Goal: Information Seeking & Learning: Check status

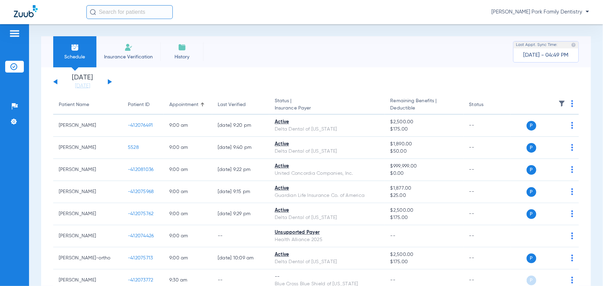
click at [529, 12] on span "[PERSON_NAME] Park Family Dentistry" at bounding box center [540, 12] width 98 height 7
click at [567, 23] on span "Account Selection" at bounding box center [563, 24] width 39 height 5
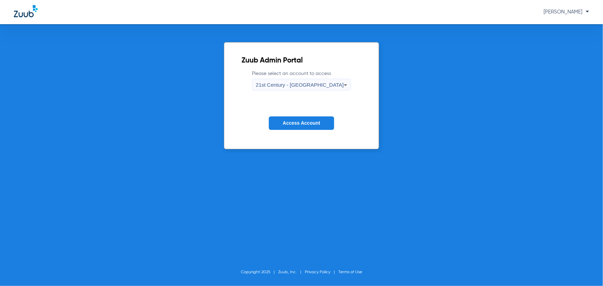
click at [294, 83] on span "21st Century - [GEOGRAPHIC_DATA]" at bounding box center [300, 85] width 88 height 6
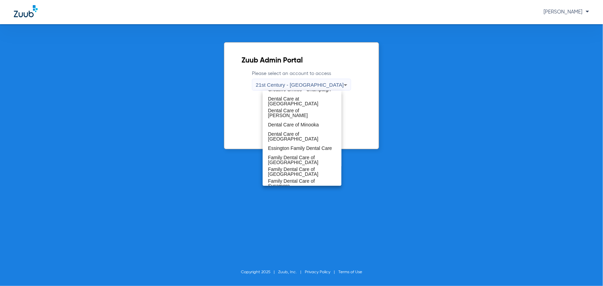
scroll to position [125, 0]
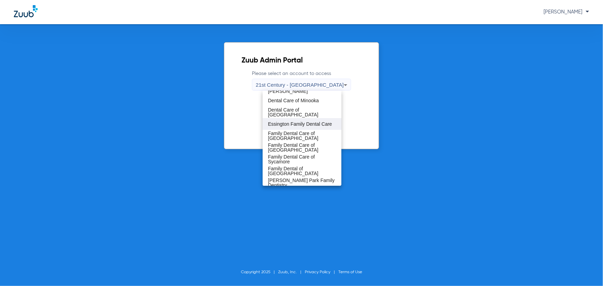
click at [298, 126] on span "Essington Family Dental Care" at bounding box center [300, 124] width 64 height 5
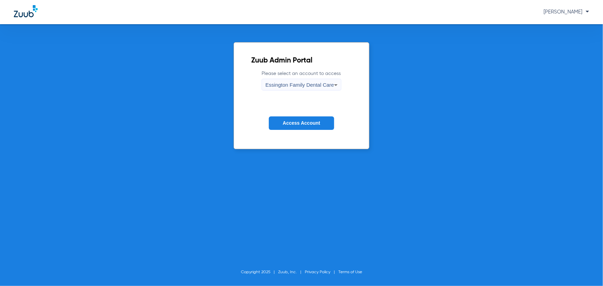
click at [299, 126] on button "Access Account" at bounding box center [301, 122] width 65 height 13
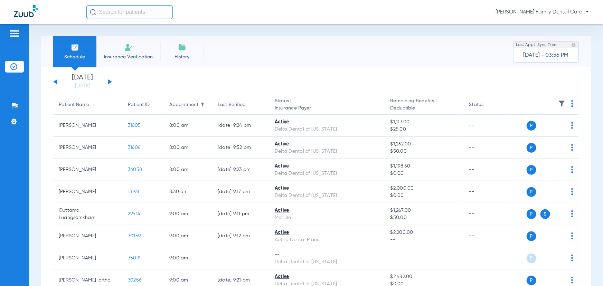
click at [137, 9] on input "text" at bounding box center [129, 12] width 86 height 14
click at [110, 11] on input "text" at bounding box center [129, 12] width 86 height 14
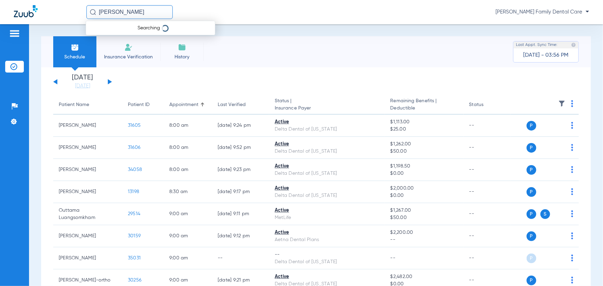
type input "[PERSON_NAME]"
click at [115, 35] on strong "[PERSON_NAME]" at bounding box center [111, 36] width 40 height 5
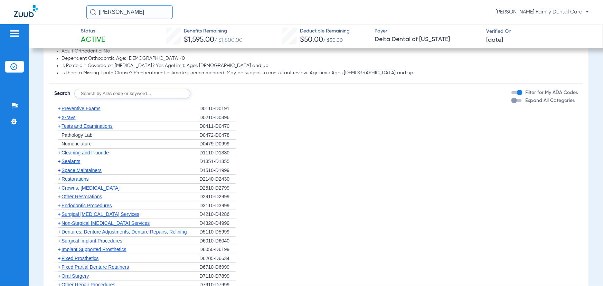
scroll to position [471, 0]
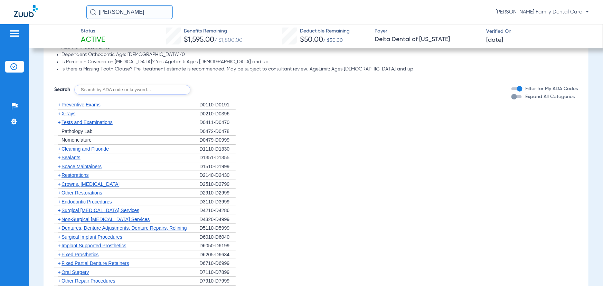
click at [59, 112] on span "+" at bounding box center [59, 114] width 3 height 6
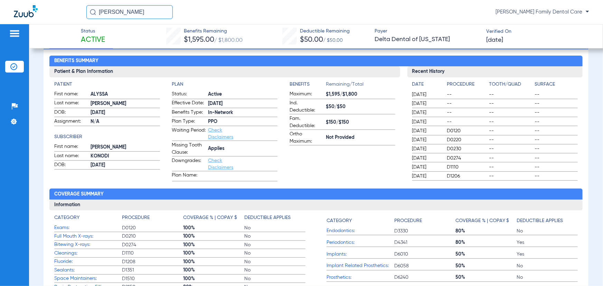
scroll to position [0, 0]
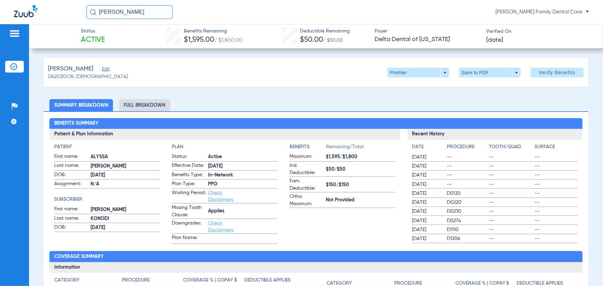
click at [135, 104] on li "Full Breakdown" at bounding box center [144, 105] width 51 height 12
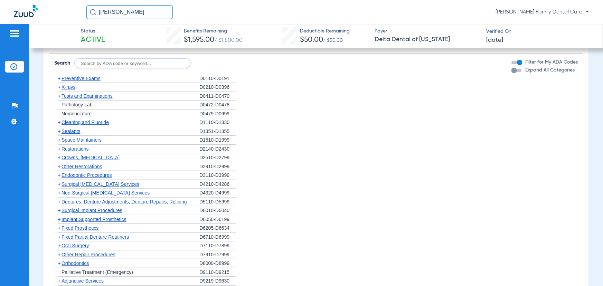
scroll to position [628, 0]
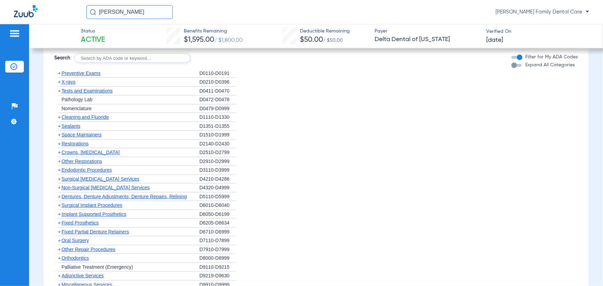
click at [58, 78] on span "+" at bounding box center [57, 82] width 7 height 9
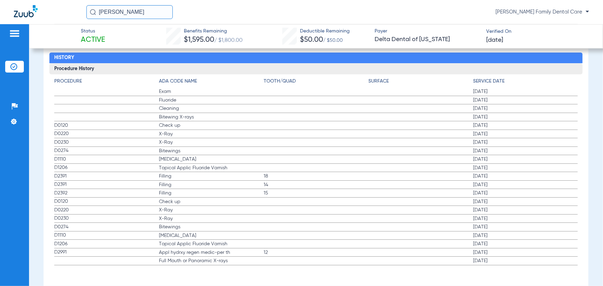
scroll to position [1113, 0]
